Goal: Information Seeking & Learning: Find specific fact

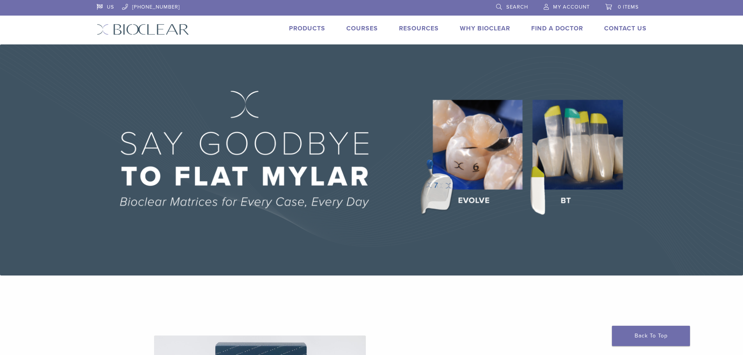
click at [294, 32] on link "Products" at bounding box center [307, 29] width 36 height 8
click at [508, 5] on span "Search" at bounding box center [517, 7] width 22 height 6
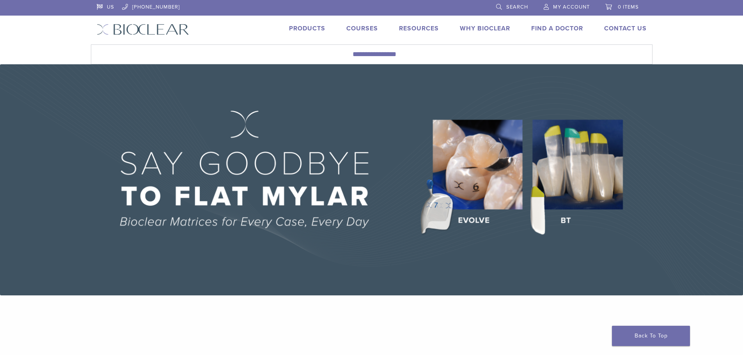
click at [496, 0] on link "Search" at bounding box center [512, 6] width 32 height 12
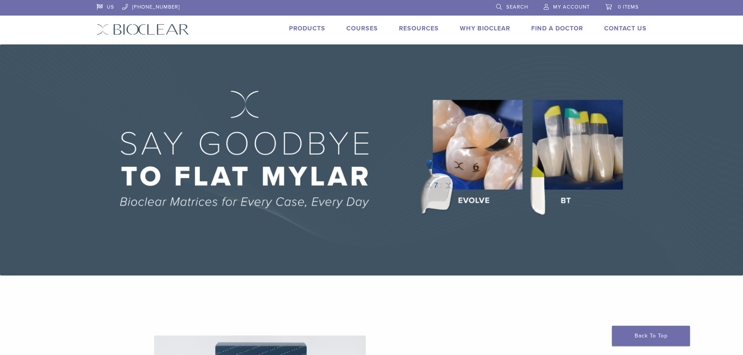
click at [510, 2] on link "Search" at bounding box center [512, 6] width 32 height 12
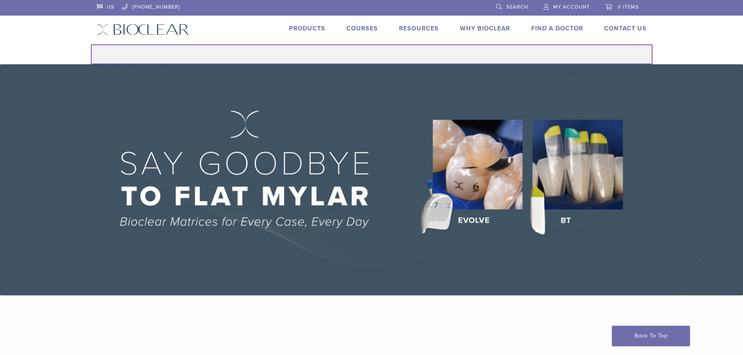
click at [288, 55] on input "Search for:" at bounding box center [372, 54] width 562 height 20
type input "**********"
click at [91, 44] on button "Search" at bounding box center [91, 44] width 0 height 0
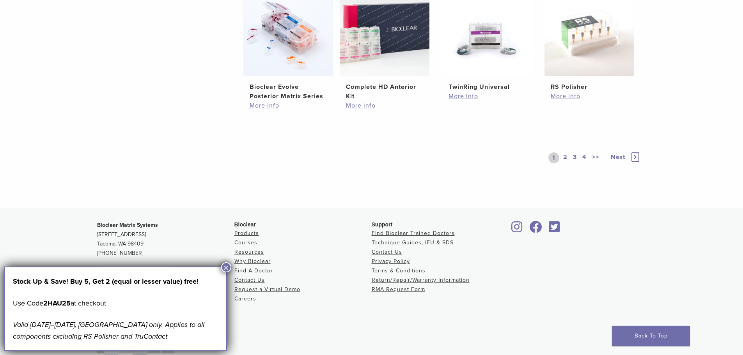
scroll to position [654, 0]
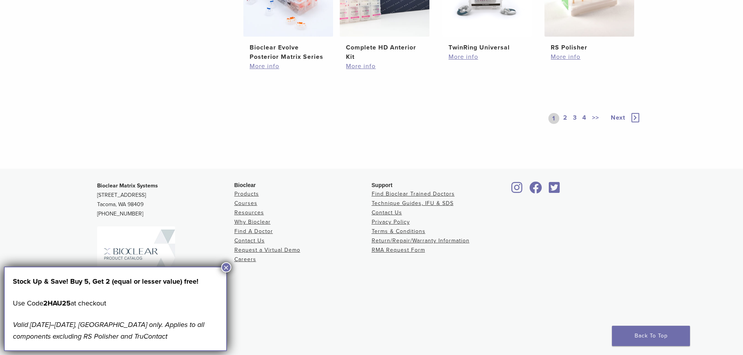
click at [225, 269] on button "×" at bounding box center [226, 268] width 10 height 10
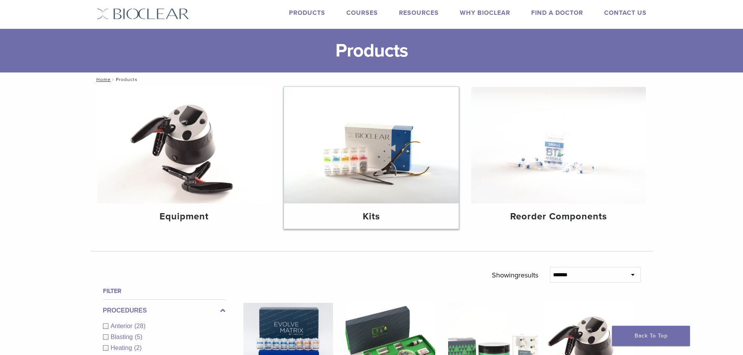
scroll to position [0, 0]
